Goal: Navigation & Orientation: Find specific page/section

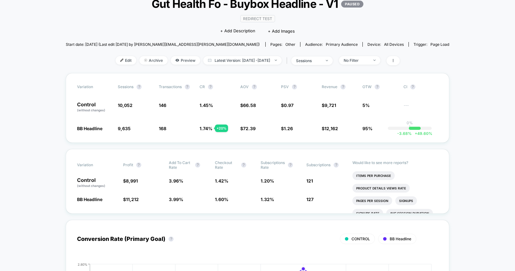
scroll to position [45, 0]
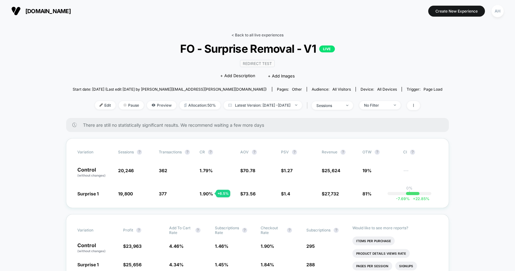
click at [265, 35] on link "< Back to all live experiences" at bounding box center [258, 35] width 52 height 5
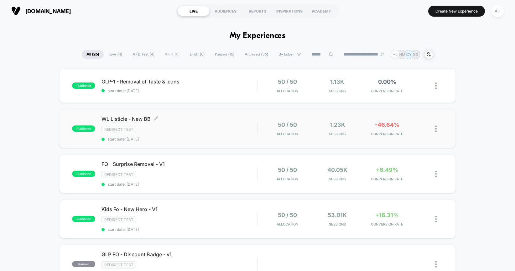
click at [223, 126] on div "Redirect Test" at bounding box center [180, 129] width 156 height 7
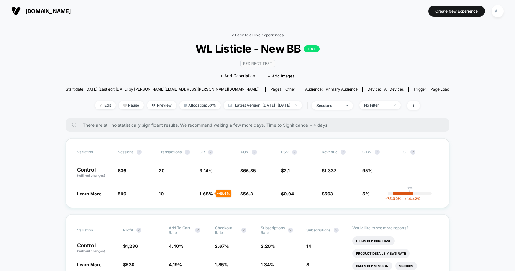
click at [255, 33] on link "< Back to all live experiences" at bounding box center [258, 35] width 52 height 5
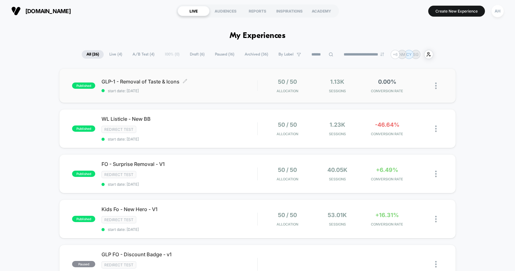
click at [220, 86] on div "GLP-1 - Removal of Taste & Icons Click to edit experience details Click to edit…" at bounding box center [180, 85] width 156 height 15
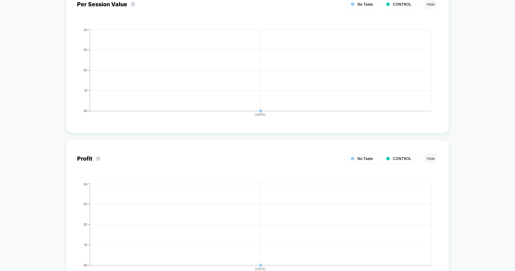
scroll to position [355, 0]
